Goal: Task Accomplishment & Management: Use online tool/utility

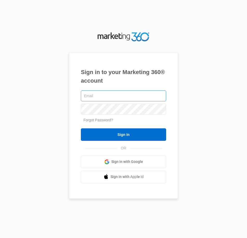
click at [138, 96] on input "text" at bounding box center [123, 95] width 85 height 11
type input "[EMAIL_ADDRESS][DOMAIN_NAME]"
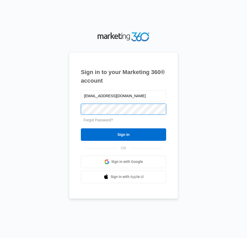
click at [81, 128] on input "Sign In" at bounding box center [123, 134] width 85 height 12
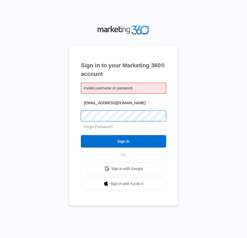
click at [81, 135] on input "Sign In" at bounding box center [123, 141] width 85 height 12
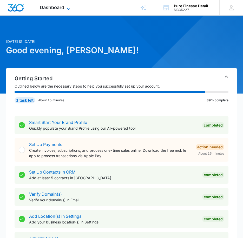
click at [59, 7] on span "Dashboard" at bounding box center [52, 7] width 24 height 5
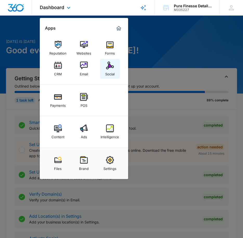
click at [113, 69] on img at bounding box center [110, 66] width 8 height 8
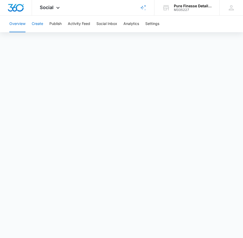
click at [36, 25] on button "Create" at bounding box center [37, 24] width 11 height 17
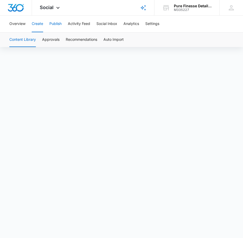
click at [57, 22] on button "Publish" at bounding box center [55, 24] width 12 height 17
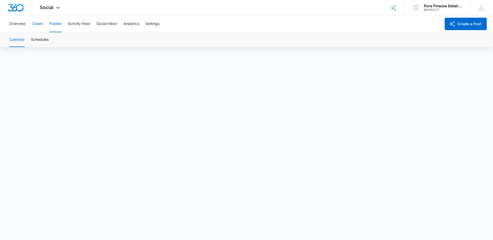
click at [37, 24] on button "Create" at bounding box center [37, 24] width 11 height 17
click at [57, 23] on button "Publish" at bounding box center [55, 24] width 12 height 17
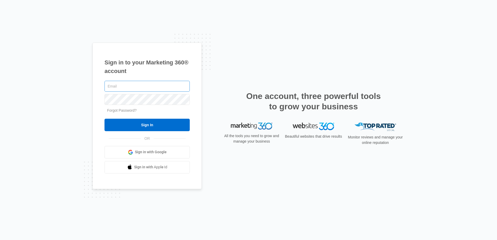
click at [160, 86] on input "text" at bounding box center [146, 86] width 85 height 11
type input "[EMAIL_ADDRESS][DOMAIN_NAME]"
click at [104, 119] on input "Sign In" at bounding box center [146, 125] width 85 height 12
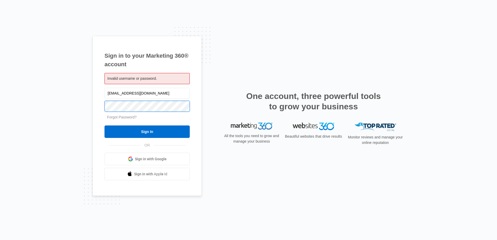
click at [104, 125] on input "Sign In" at bounding box center [146, 131] width 85 height 12
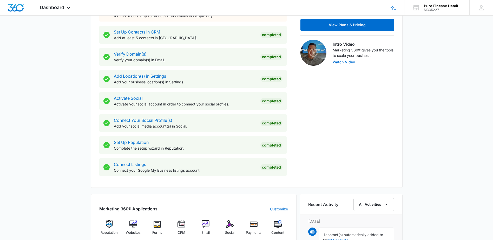
scroll to position [286, 0]
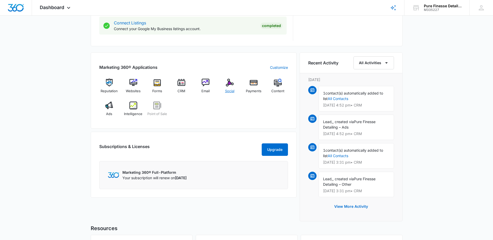
click at [232, 91] on span "Social" at bounding box center [229, 91] width 9 height 5
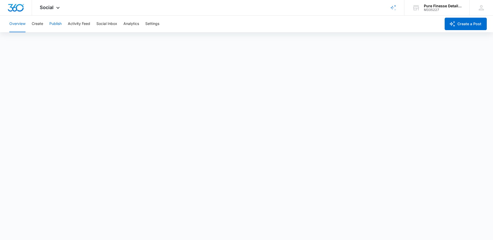
click at [55, 25] on button "Publish" at bounding box center [55, 24] width 12 height 17
click at [34, 23] on button "Create" at bounding box center [37, 24] width 11 height 17
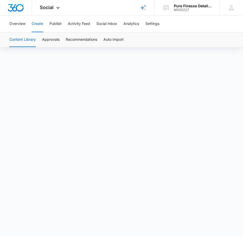
click at [38, 24] on button "Create" at bounding box center [37, 24] width 11 height 17
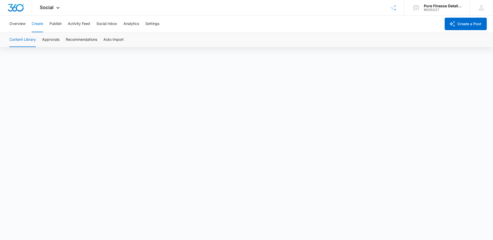
scroll to position [4, 0]
click at [56, 23] on button "Publish" at bounding box center [55, 24] width 12 height 17
